Goal: Task Accomplishment & Management: Manage account settings

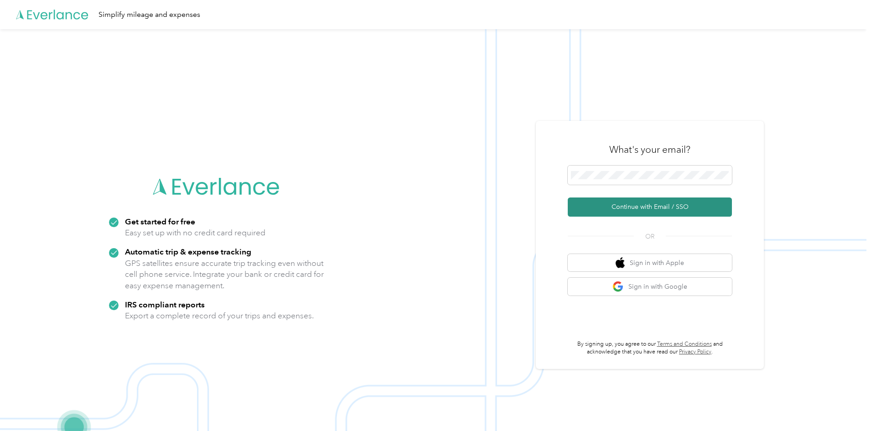
click at [660, 208] on button "Continue with Email / SSO" at bounding box center [650, 207] width 164 height 19
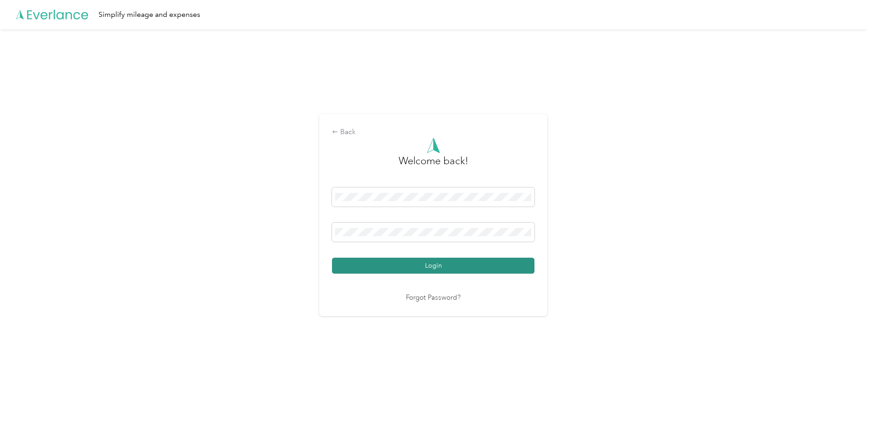
click at [443, 263] on button "Login" at bounding box center [433, 266] width 203 height 16
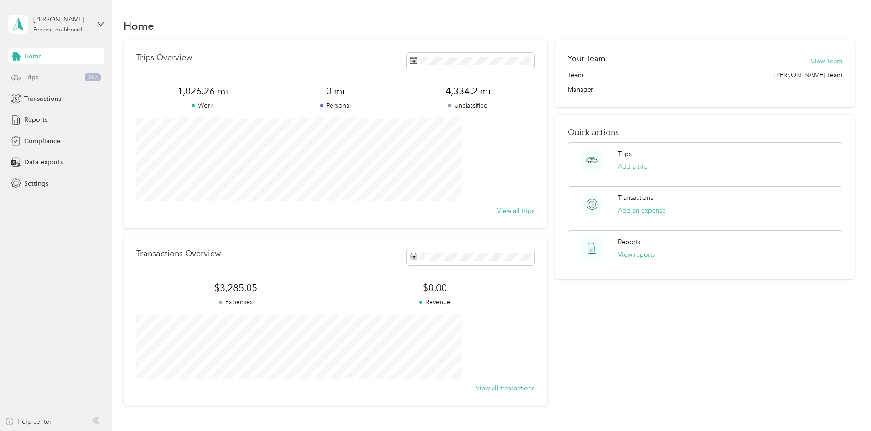
click at [38, 79] on div "Trips 367" at bounding box center [56, 77] width 96 height 16
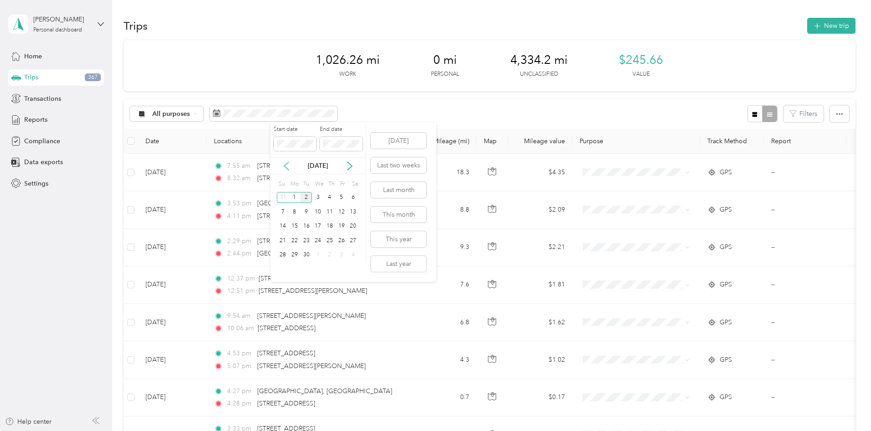
click at [286, 166] on icon at bounding box center [286, 165] width 9 height 9
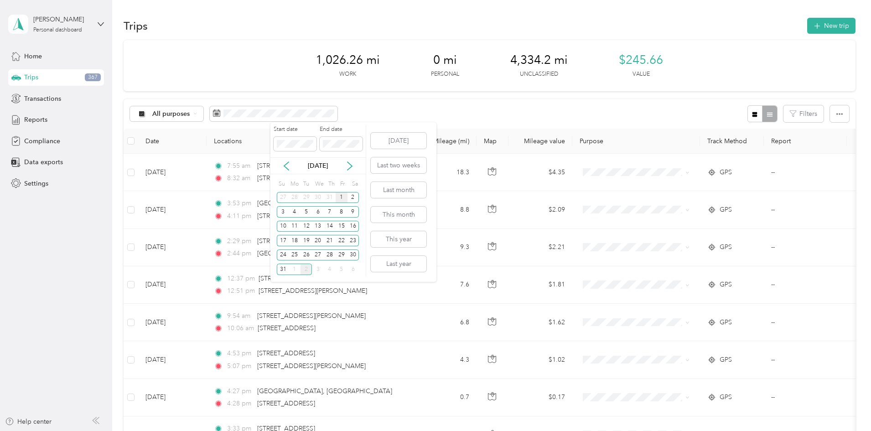
click at [341, 199] on div "1" at bounding box center [342, 197] width 12 height 11
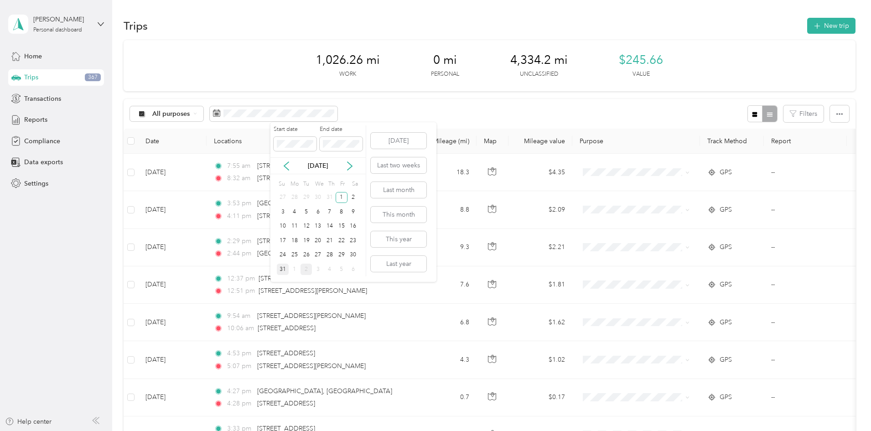
click at [283, 271] on div "31" at bounding box center [283, 269] width 12 height 11
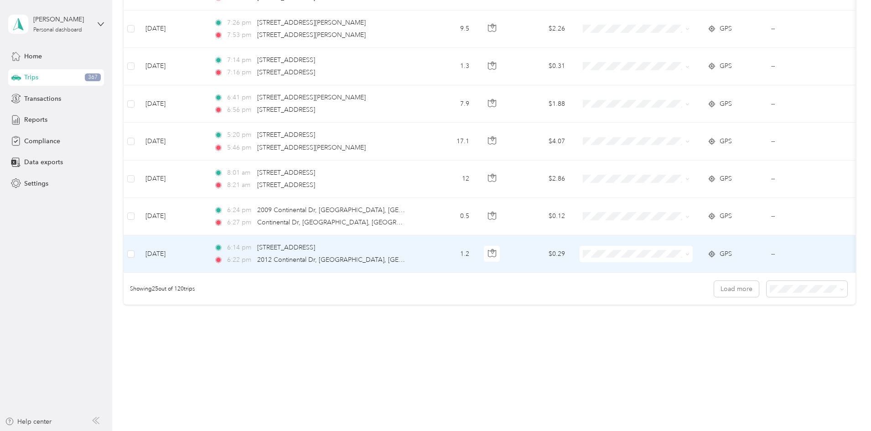
scroll to position [826, 0]
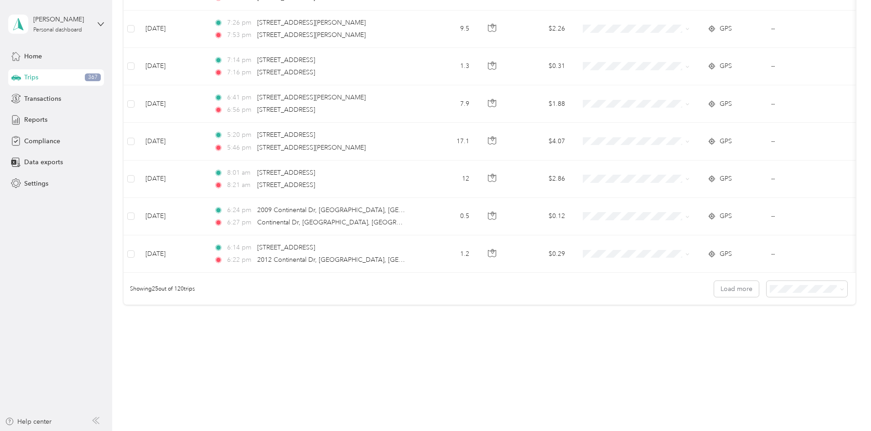
click at [745, 342] on li "100 per load" at bounding box center [744, 338] width 81 height 16
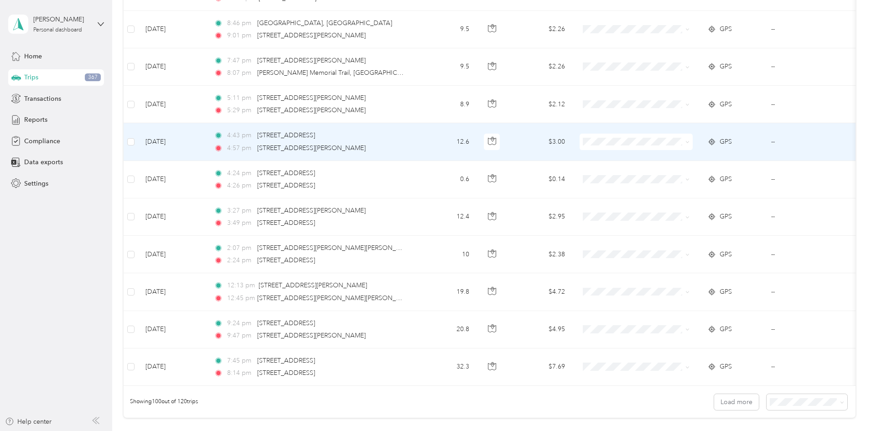
scroll to position [3640, 0]
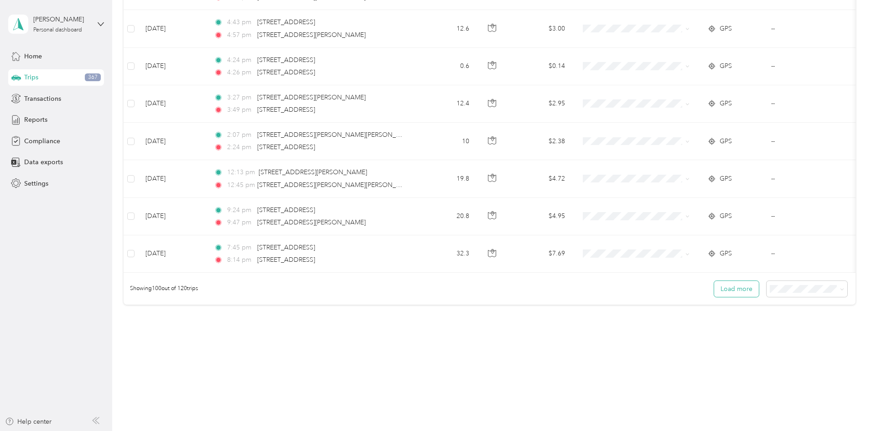
click at [714, 292] on button "Load more" at bounding box center [736, 289] width 45 height 16
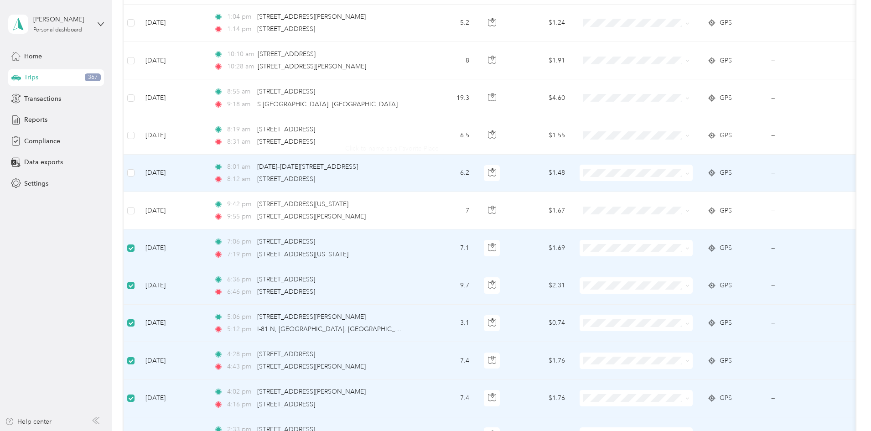
scroll to position [2200, 0]
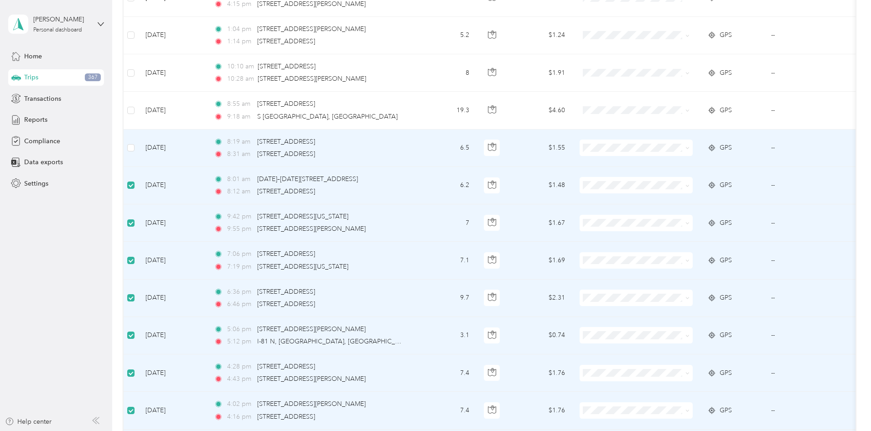
click at [138, 150] on td at bounding box center [131, 148] width 15 height 37
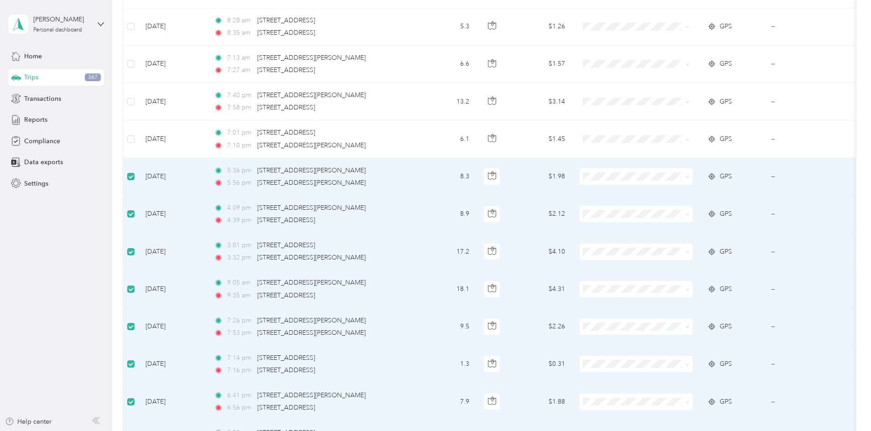
scroll to position [512, 0]
